Goal: Information Seeking & Learning: Learn about a topic

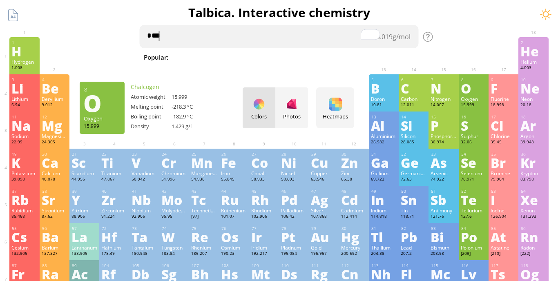
type textarea "*"
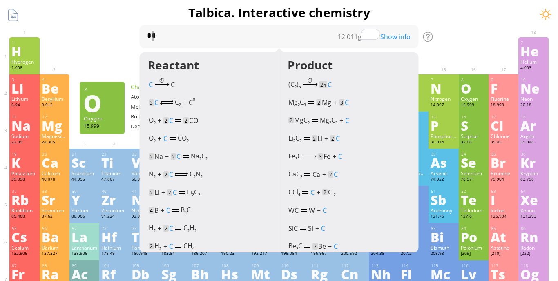
click at [400, 40] on div "Show info" at bounding box center [398, 36] width 41 height 9
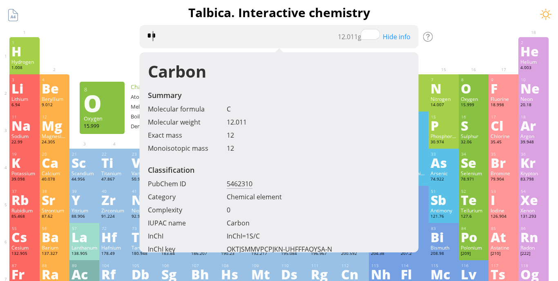
click at [255, 42] on textarea "*" at bounding box center [279, 36] width 279 height 23
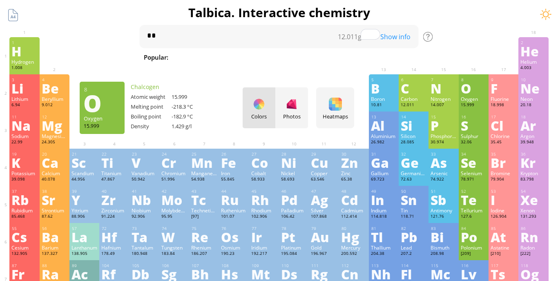
click at [258, 110] on div "Colors Photos" at bounding box center [275, 107] width 65 height 41
click at [294, 110] on div at bounding box center [291, 104] width 13 height 13
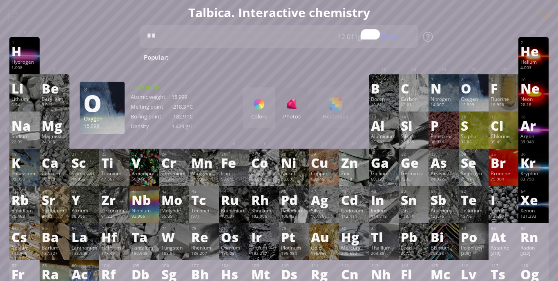
click at [195, 41] on textarea "*" at bounding box center [279, 36] width 279 height 23
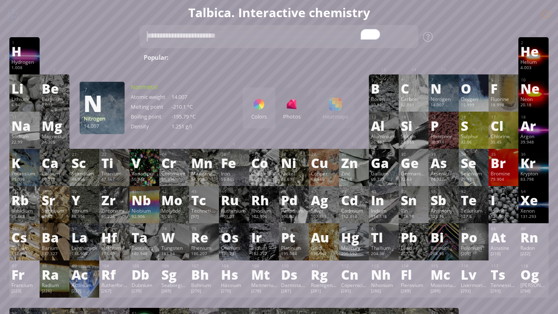
click at [298, 33] on textarea "To enrich screen reader interactions, please activate Accessibility in Grammarl…" at bounding box center [279, 36] width 279 height 23
type textarea "*"
type textarea "*****"
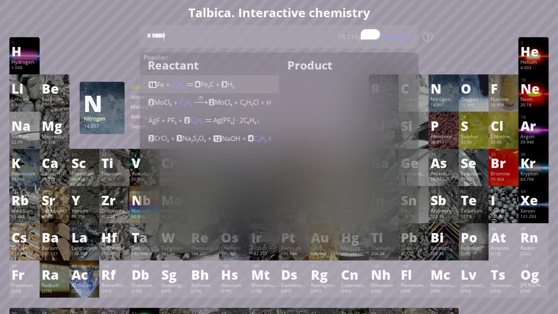
click at [217, 87] on div "18 Fe + C 6 H 6 6 Fe 3 C + 3 H 2 (700°C, vacuum)" at bounding box center [210, 83] width 122 height 12
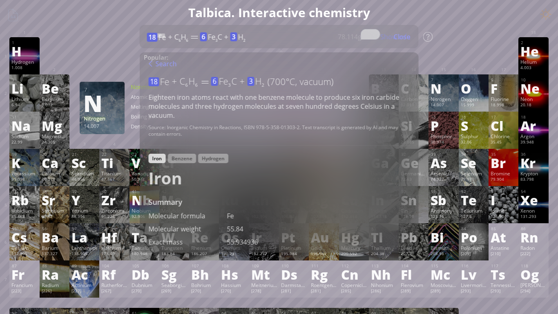
click at [407, 37] on div "Close" at bounding box center [402, 36] width 33 height 11
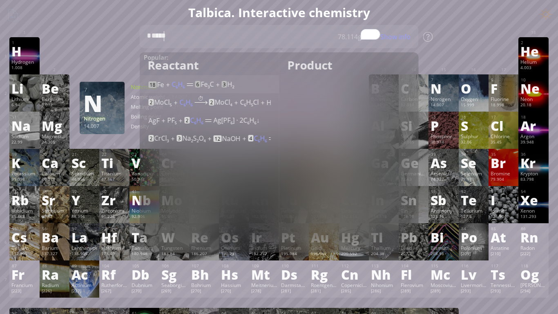
click at [395, 37] on div "Show info" at bounding box center [398, 36] width 41 height 9
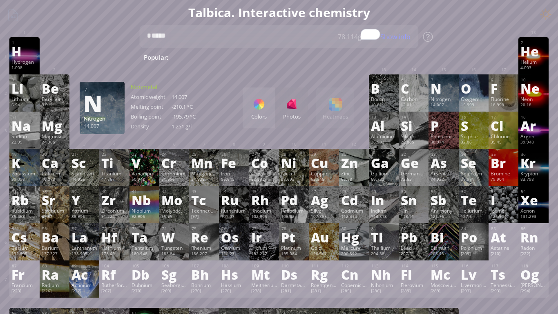
click at [403, 36] on div "Show info" at bounding box center [398, 36] width 41 height 9
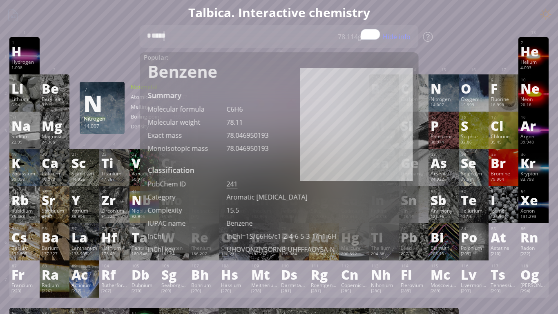
click at [457, 42] on div at bounding box center [444, 43] width 30 height 12
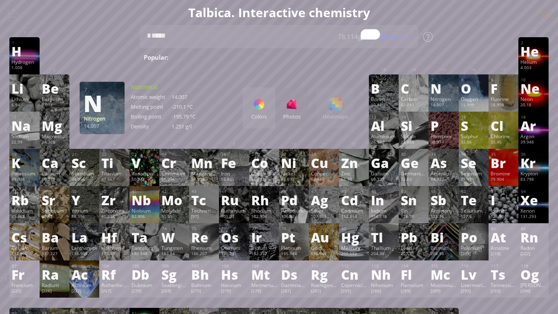
click at [392, 38] on div "Show info" at bounding box center [398, 36] width 41 height 9
click at [482, 43] on div at bounding box center [474, 43] width 26 height 7
click at [399, 42] on textarea "*****" at bounding box center [279, 36] width 279 height 23
click at [391, 37] on div "Show info" at bounding box center [398, 36] width 41 height 9
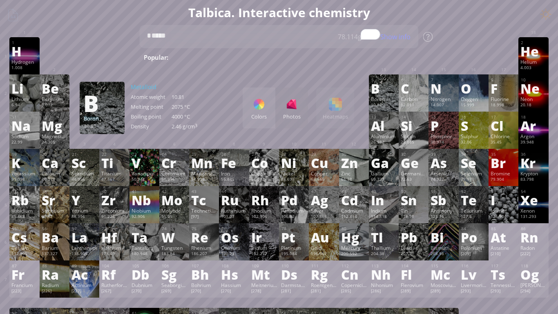
click at [387, 89] on div "B" at bounding box center [384, 88] width 26 height 13
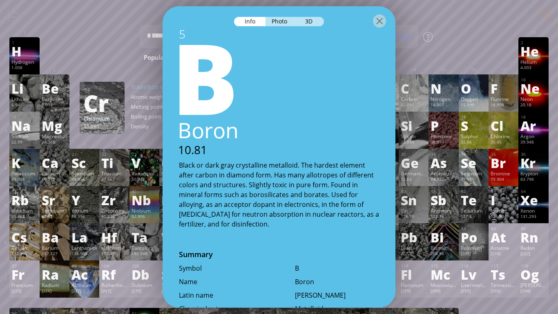
click at [314, 27] on div at bounding box center [279, 20] width 233 height 29
click at [309, 24] on div "3D" at bounding box center [309, 21] width 29 height 9
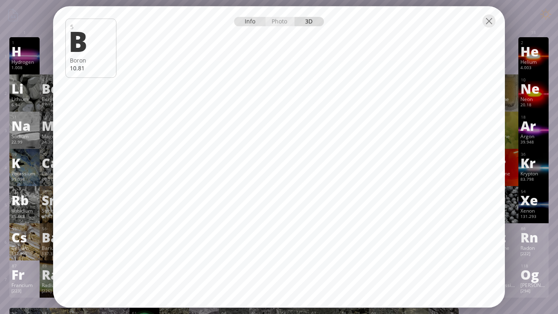
click at [246, 18] on div "Info" at bounding box center [249, 21] width 31 height 9
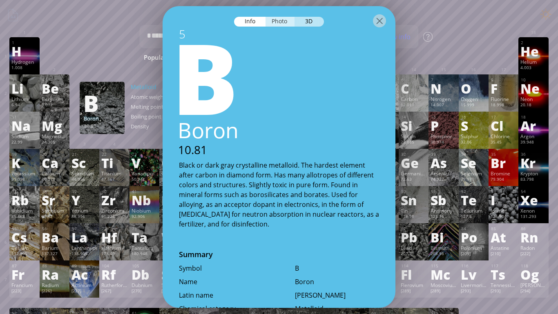
click at [282, 23] on div "Photo" at bounding box center [280, 21] width 29 height 9
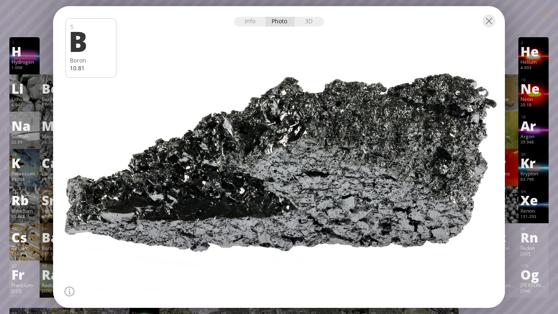
drag, startPoint x: 285, startPoint y: 134, endPoint x: 314, endPoint y: 140, distance: 29.5
click at [314, 140] on div at bounding box center [279, 157] width 456 height 304
click at [310, 22] on div "3D" at bounding box center [309, 21] width 29 height 9
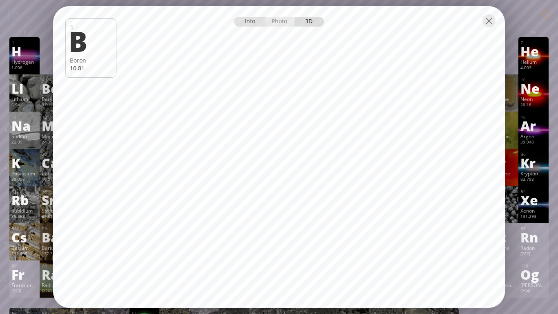
click at [249, 25] on div "Info" at bounding box center [249, 21] width 31 height 9
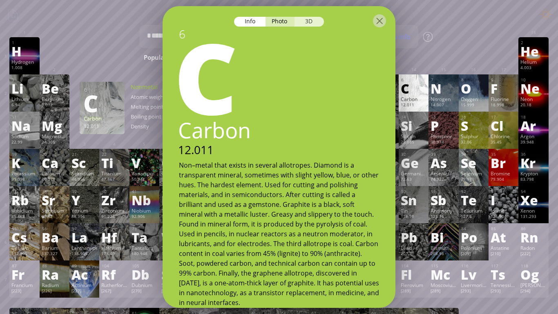
click at [308, 21] on div "3D" at bounding box center [309, 21] width 29 height 9
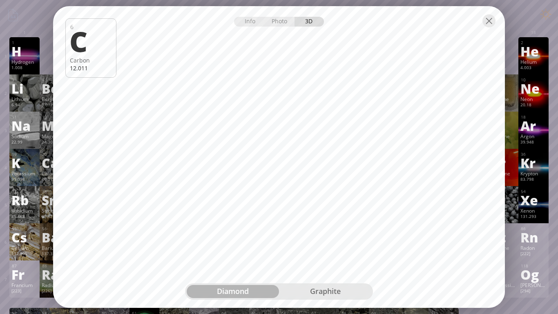
click at [311, 258] on div "graphite" at bounding box center [325, 291] width 92 height 13
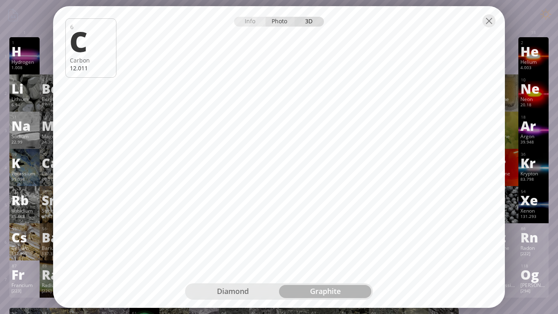
click at [272, 26] on div "Photo" at bounding box center [280, 21] width 29 height 9
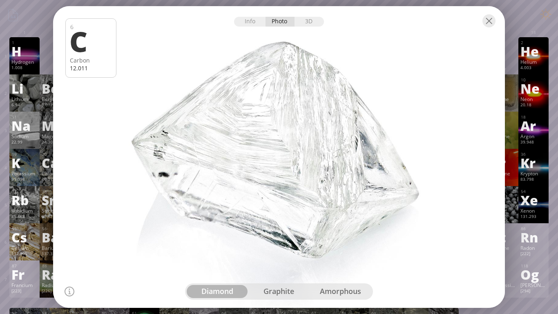
drag, startPoint x: 303, startPoint y: 148, endPoint x: 332, endPoint y: 156, distance: 30.1
click at [332, 156] on div at bounding box center [279, 157] width 456 height 304
click at [340, 258] on div "amorphous" at bounding box center [341, 291] width 62 height 13
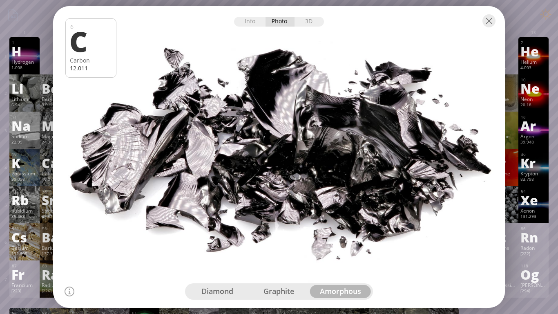
click at [286, 258] on div "graphite" at bounding box center [279, 291] width 62 height 13
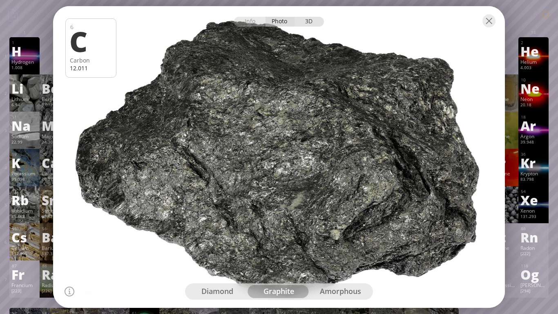
click at [310, 21] on div "3D" at bounding box center [309, 21] width 29 height 9
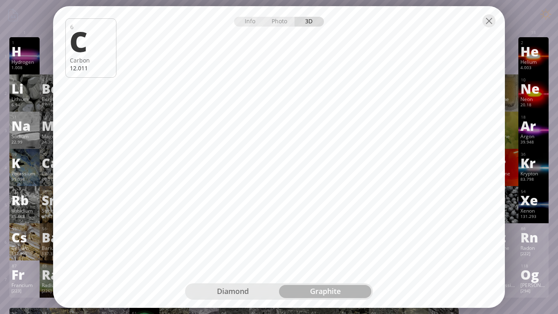
click at [239, 258] on div "diamond" at bounding box center [233, 291] width 92 height 13
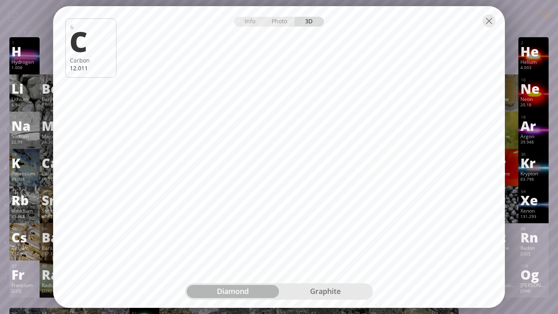
click at [326, 258] on div "graphite" at bounding box center [325, 291] width 92 height 13
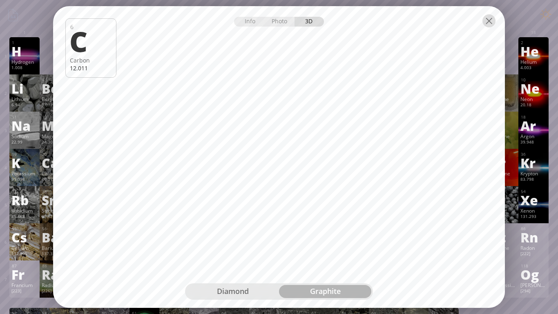
click at [489, 23] on div at bounding box center [488, 20] width 13 height 13
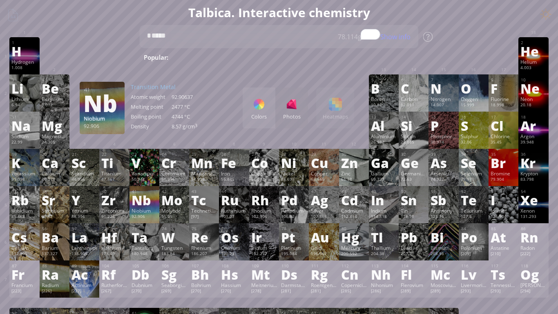
click at [147, 202] on div "Nb" at bounding box center [145, 199] width 26 height 13
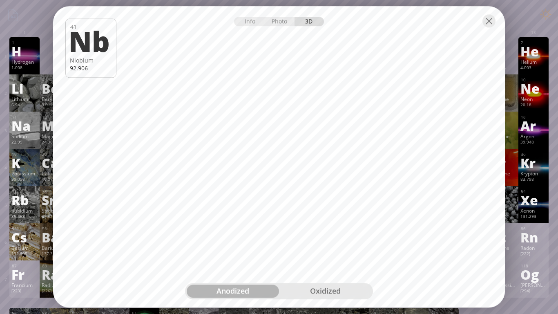
click at [327, 258] on div "oxidized" at bounding box center [325, 291] width 92 height 13
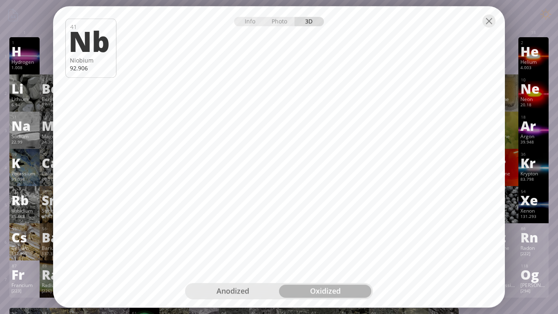
click at [489, 29] on div at bounding box center [279, 20] width 452 height 29
click at [487, 22] on div at bounding box center [488, 20] width 13 height 13
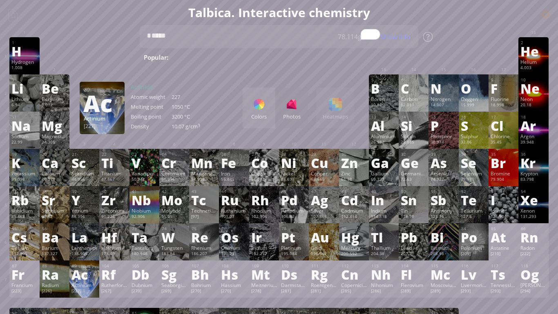
click at [85, 258] on div "Ac" at bounding box center [84, 274] width 26 height 13
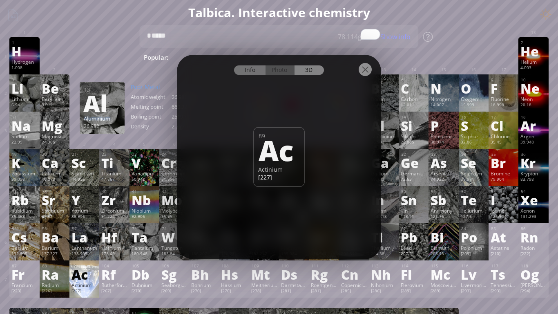
click at [248, 71] on div "Info" at bounding box center [249, 69] width 31 height 9
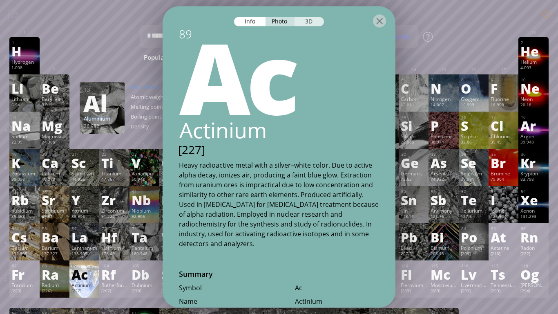
click at [308, 24] on div "3D" at bounding box center [309, 21] width 29 height 9
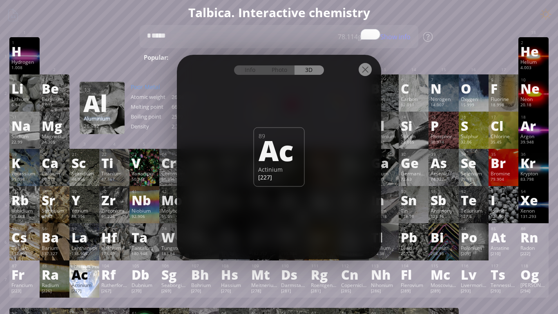
click at [295, 132] on div "89" at bounding box center [280, 136] width 42 height 8
click at [260, 190] on div "Info Photo 3D Info Photo 3D 89 Ac Actinium [227] Mineral graphite from [GEOGRAP…" at bounding box center [279, 157] width 204 height 204
click at [255, 71] on div "Info" at bounding box center [249, 69] width 31 height 9
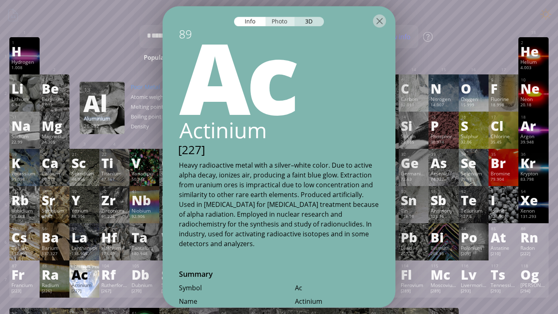
click at [284, 23] on div "Photo" at bounding box center [280, 21] width 29 height 9
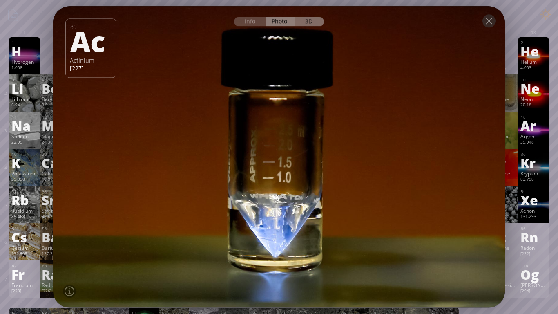
click at [312, 23] on div "3D" at bounding box center [309, 21] width 29 height 9
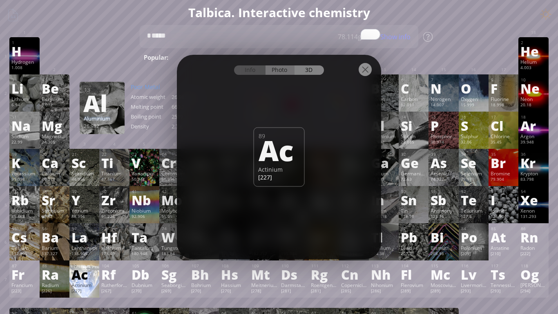
click at [277, 74] on div "Photo" at bounding box center [280, 69] width 29 height 9
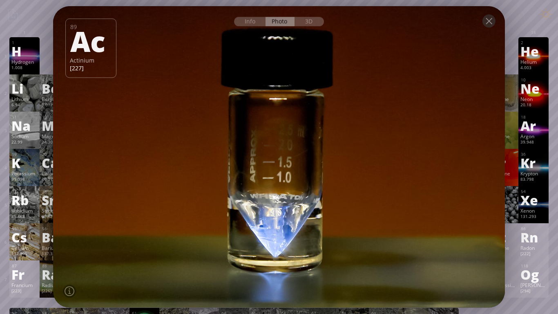
drag, startPoint x: 285, startPoint y: 155, endPoint x: 290, endPoint y: 197, distance: 42.4
click at [290, 197] on div at bounding box center [279, 157] width 456 height 304
click at [254, 22] on div "Info" at bounding box center [249, 21] width 31 height 9
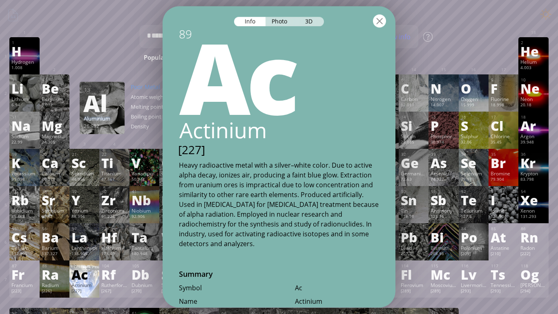
click at [381, 27] on div at bounding box center [379, 20] width 13 height 13
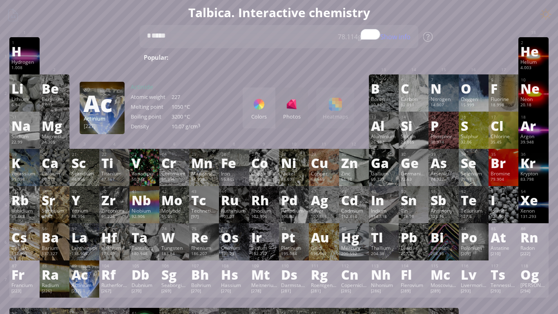
click at [80, 258] on div "Ac" at bounding box center [84, 274] width 26 height 13
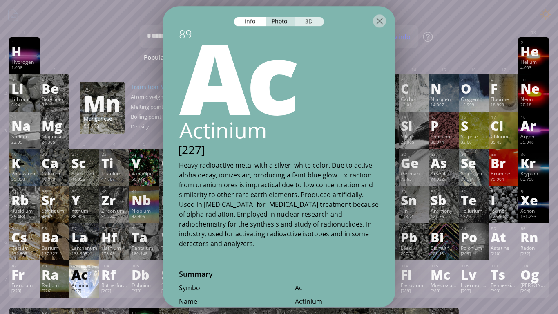
click at [303, 24] on div "3D" at bounding box center [309, 21] width 29 height 9
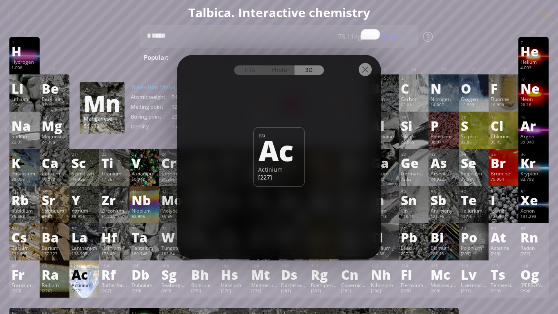
click at [267, 149] on div "Ac" at bounding box center [279, 150] width 40 height 28
drag, startPoint x: 267, startPoint y: 149, endPoint x: 327, endPoint y: 211, distance: 86.4
click at [327, 211] on div "Info Photo 3D Info Photo 3D 89 Ac Actinium [227] Actinium-225 glowing due to io…" at bounding box center [279, 157] width 204 height 204
click at [371, 76] on div at bounding box center [279, 69] width 204 height 29
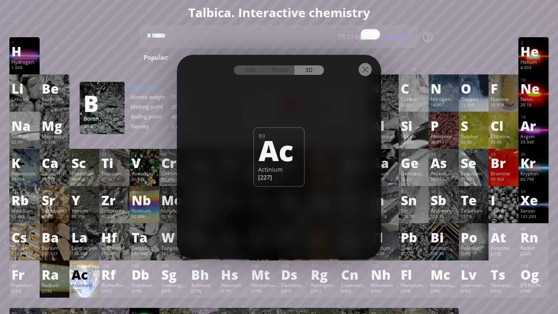
click at [366, 69] on div at bounding box center [365, 69] width 13 height 13
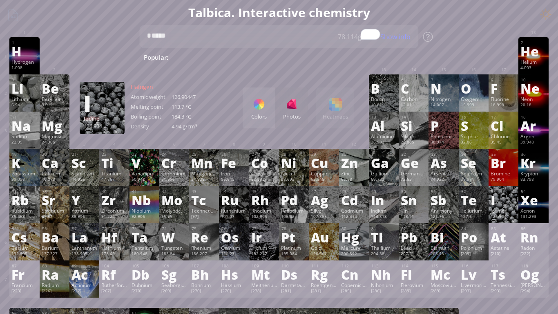
click at [506, 205] on div "I" at bounding box center [504, 199] width 26 height 13
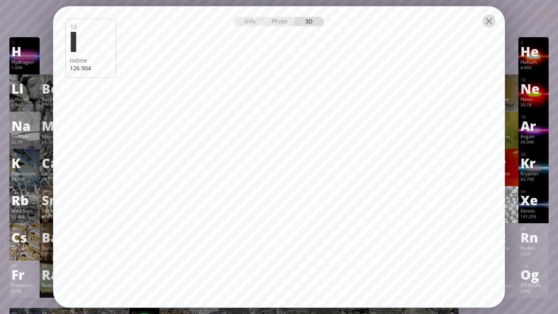
click at [491, 27] on div at bounding box center [488, 20] width 13 height 13
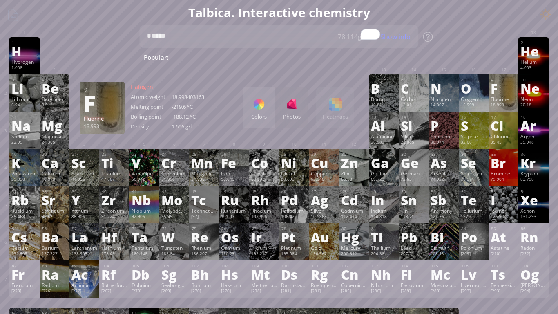
click at [509, 96] on div "Fluorine" at bounding box center [504, 99] width 26 height 7
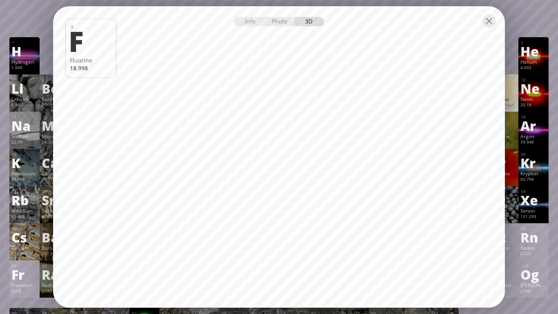
click at [491, 21] on div at bounding box center [488, 20] width 13 height 13
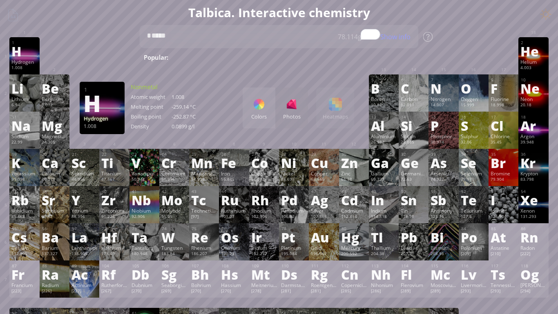
click at [27, 55] on div "H" at bounding box center [24, 51] width 26 height 13
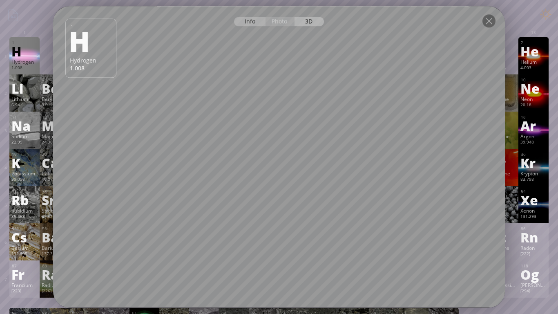
click at [262, 23] on div "Info" at bounding box center [249, 21] width 31 height 9
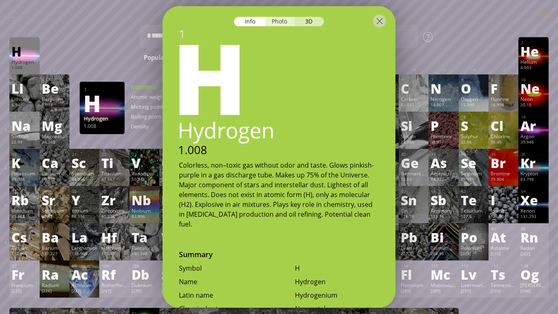
click at [281, 23] on div "Photo" at bounding box center [280, 21] width 29 height 9
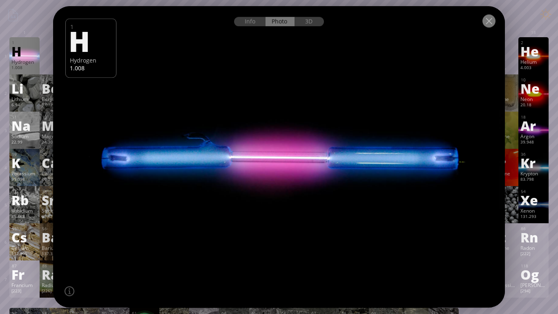
click at [494, 23] on div at bounding box center [488, 20] width 13 height 13
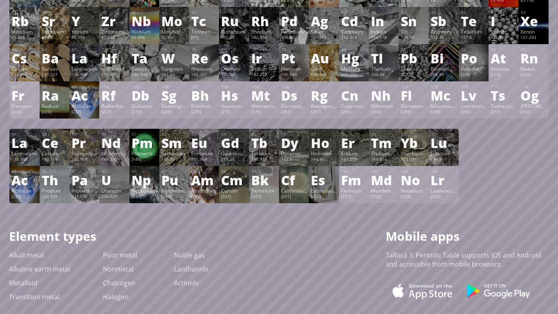
scroll to position [180, 0]
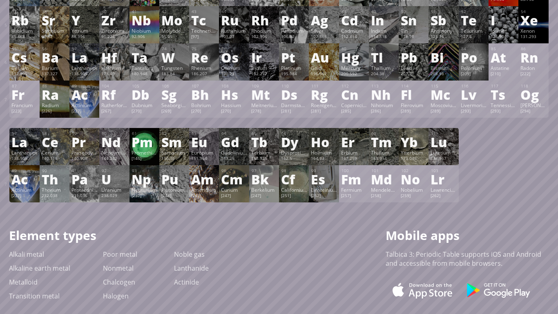
click at [140, 149] on div "Promethium" at bounding box center [145, 152] width 26 height 7
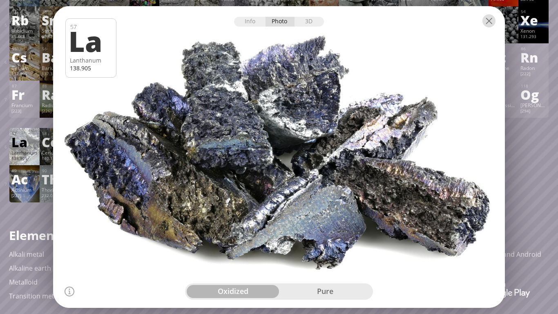
click at [494, 20] on div at bounding box center [488, 20] width 13 height 13
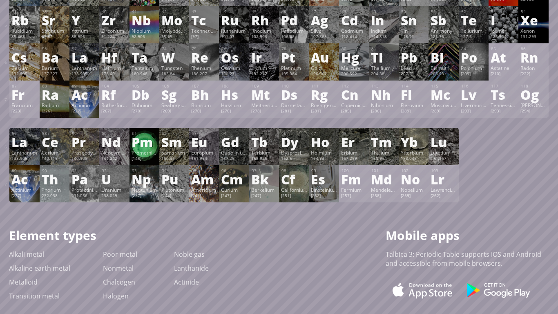
click at [143, 151] on div "Promethium" at bounding box center [145, 152] width 26 height 7
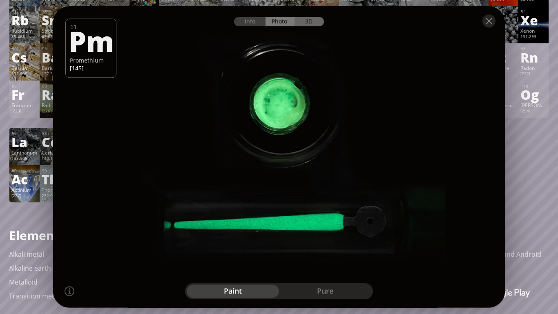
click at [306, 22] on div "3D" at bounding box center [309, 21] width 29 height 9
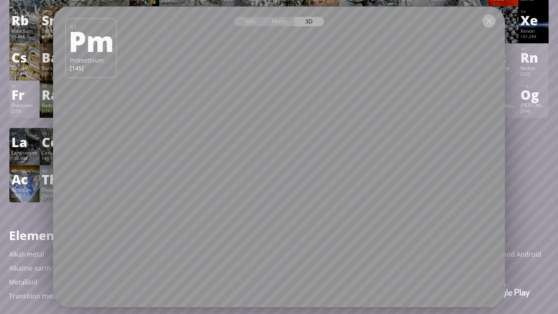
click at [491, 19] on div at bounding box center [488, 20] width 13 height 13
